Goal: Consume media (video, audio): Consume media (video, audio)

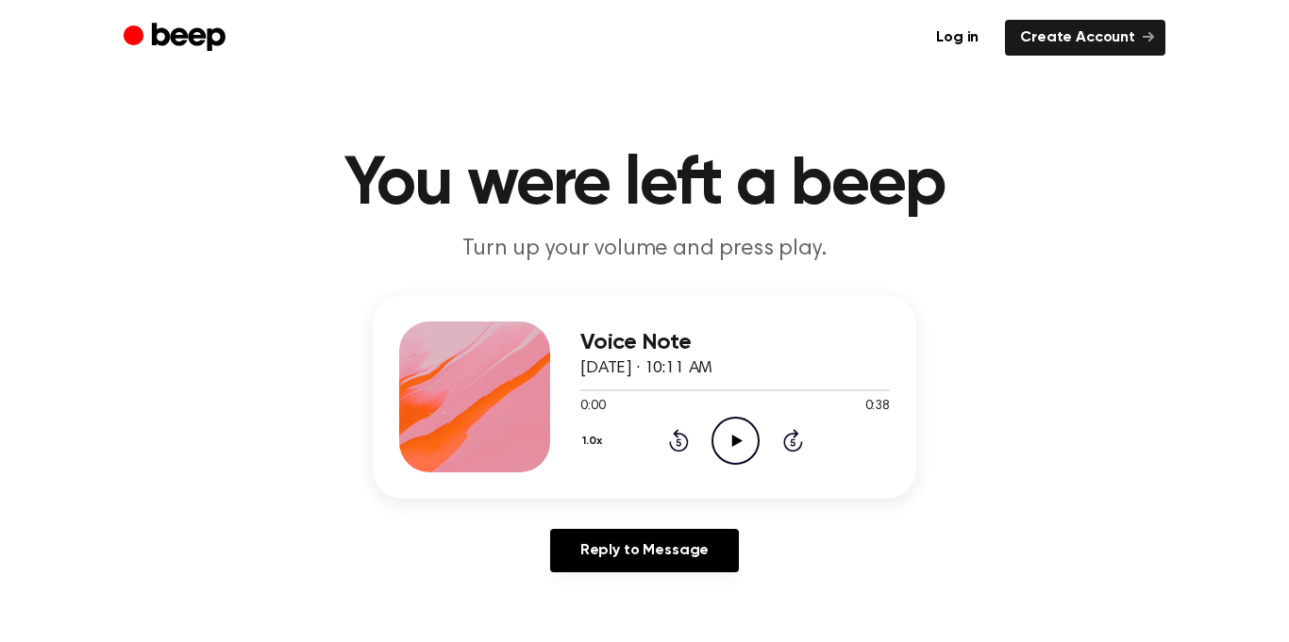
click at [732, 437] on icon at bounding box center [736, 441] width 10 height 12
click at [734, 437] on icon "Pause Audio" at bounding box center [735, 441] width 48 height 48
click at [729, 438] on icon "Play Audio" at bounding box center [735, 441] width 48 height 48
click at [727, 441] on icon "Pause Audio" at bounding box center [735, 441] width 48 height 48
click at [736, 435] on icon "Play Audio" at bounding box center [735, 441] width 48 height 48
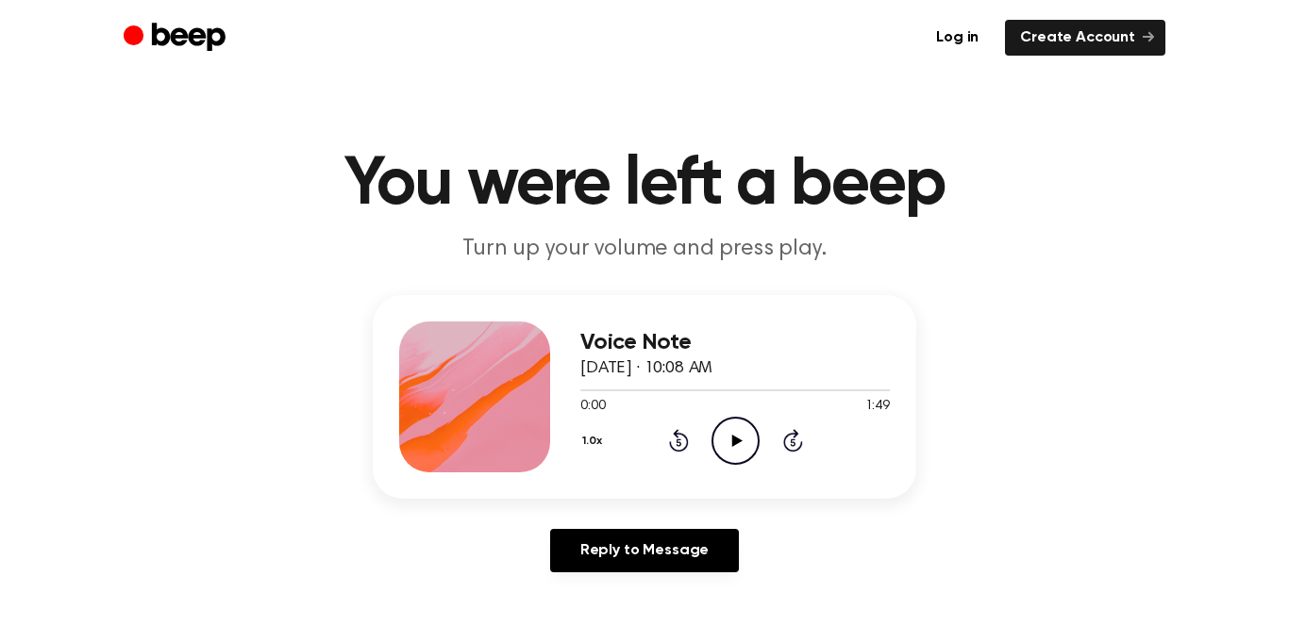
click at [716, 447] on icon "Play Audio" at bounding box center [735, 441] width 48 height 48
click at [746, 449] on icon "Play Audio" at bounding box center [735, 441] width 48 height 48
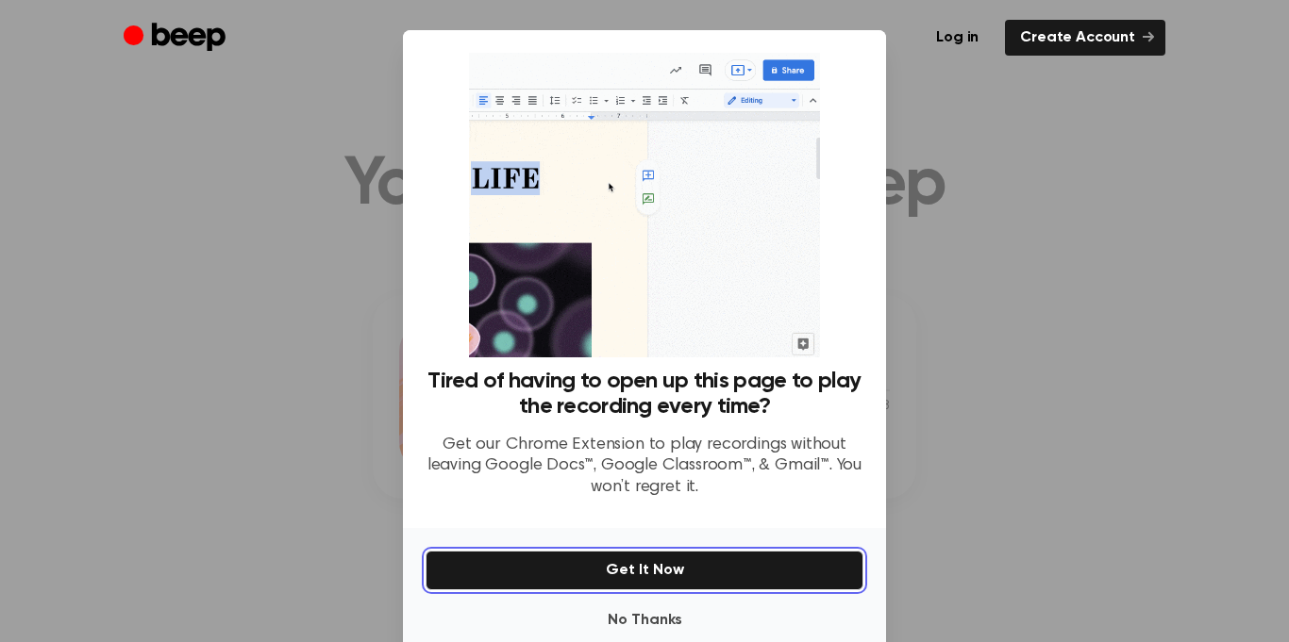
click at [652, 572] on button "Get It Now" at bounding box center [644, 571] width 438 height 40
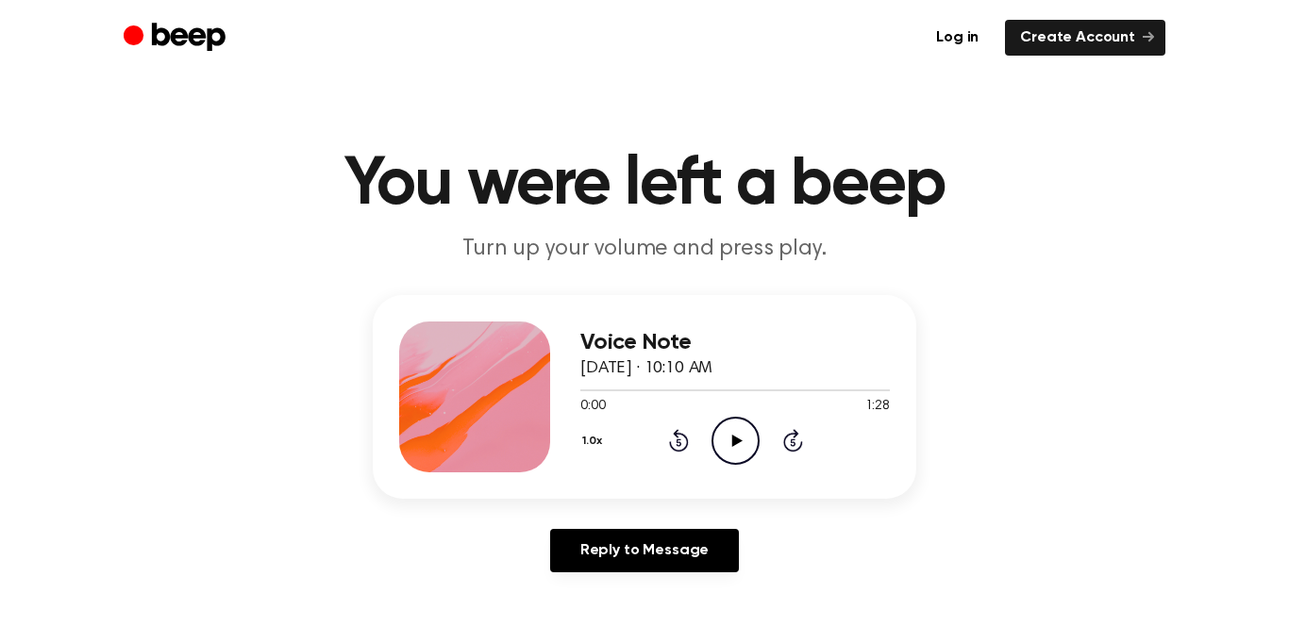
click at [742, 449] on icon "Play Audio" at bounding box center [735, 441] width 48 height 48
